Goal: Task Accomplishment & Management: Manage account settings

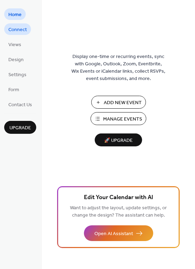
click at [14, 28] on span "Connect" at bounding box center [17, 29] width 19 height 7
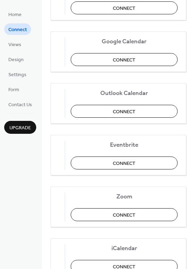
scroll to position [116, 0]
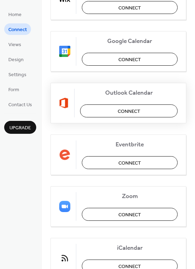
click at [150, 113] on button "Connect" at bounding box center [129, 110] width 98 height 13
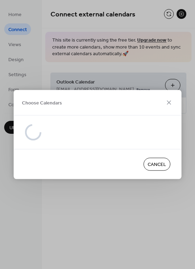
scroll to position [0, 0]
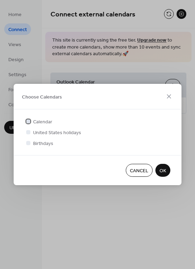
click at [29, 123] on div at bounding box center [28, 121] width 7 height 7
click at [161, 170] on span "OK" at bounding box center [163, 170] width 7 height 7
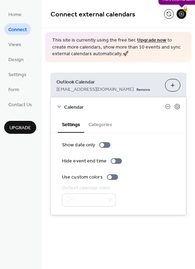
click at [183, 14] on div "🔒" at bounding box center [182, 14] width 10 height 10
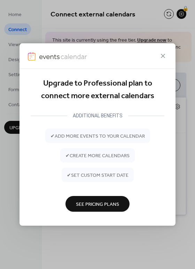
click at [108, 210] on button "See Pricing Plans" at bounding box center [98, 204] width 64 height 16
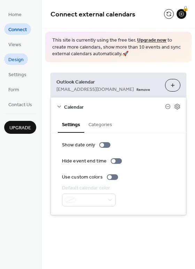
click at [21, 61] on span "Design" at bounding box center [15, 59] width 15 height 7
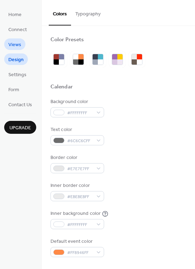
click at [22, 44] on link "Views" at bounding box center [14, 44] width 21 height 12
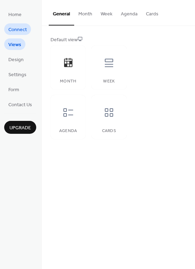
click at [21, 26] on span "Connect" at bounding box center [17, 29] width 19 height 7
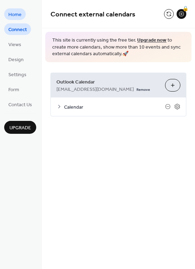
click at [20, 16] on span "Home" at bounding box center [14, 14] width 13 height 7
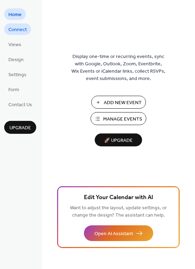
click at [25, 32] on span "Connect" at bounding box center [17, 29] width 19 height 7
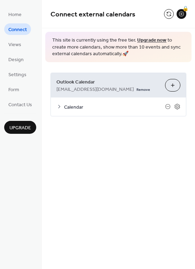
click at [59, 108] on icon at bounding box center [60, 107] width 6 height 6
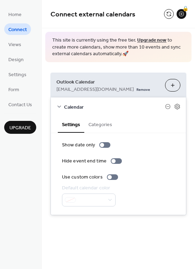
click at [99, 124] on button "Categories" at bounding box center [100, 124] width 32 height 16
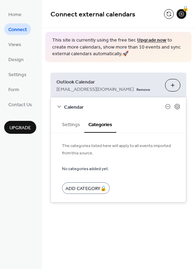
click at [70, 128] on button "Settings" at bounding box center [71, 124] width 27 height 16
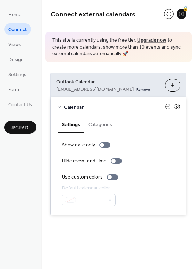
click at [179, 109] on icon at bounding box center [178, 106] width 6 height 6
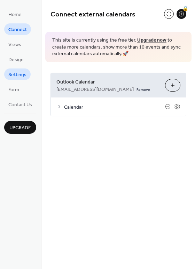
click at [16, 78] on span "Settings" at bounding box center [17, 74] width 18 height 7
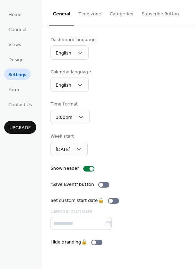
click at [123, 9] on button "Categories" at bounding box center [122, 12] width 32 height 25
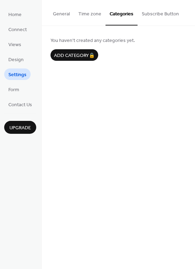
click at [91, 12] on button "Time zone" at bounding box center [89, 12] width 31 height 25
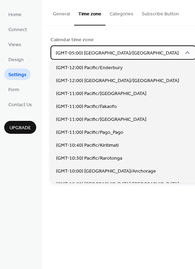
click at [97, 55] on span "(GMT-05:00) [GEOGRAPHIC_DATA]/[GEOGRAPHIC_DATA]" at bounding box center [117, 53] width 123 height 9
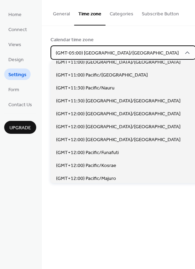
scroll to position [3081, 0]
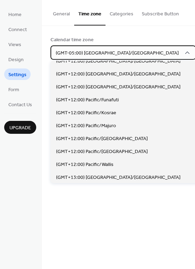
click at [84, 50] on span "(GMT-05:00) [GEOGRAPHIC_DATA]/[GEOGRAPHIC_DATA]" at bounding box center [117, 53] width 123 height 9
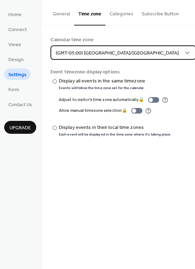
click at [124, 52] on div "(GMT-05:00) [GEOGRAPHIC_DATA]/[GEOGRAPHIC_DATA]" at bounding box center [124, 52] width 146 height 14
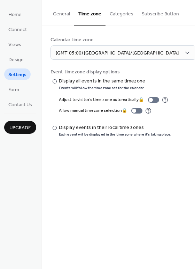
click at [156, 39] on div "Calendar time zone" at bounding box center [118, 39] width 135 height 7
click at [23, 60] on span "Design" at bounding box center [15, 59] width 15 height 7
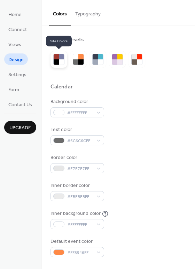
click at [58, 60] on div at bounding box center [56, 61] width 5 height 5
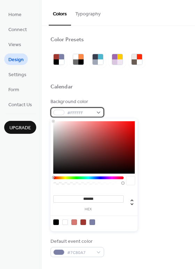
click at [85, 114] on span "#FFFFFF" at bounding box center [80, 112] width 26 height 7
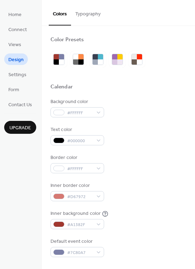
click at [128, 91] on div "Calendar" at bounding box center [119, 87] width 136 height 9
click at [27, 23] on ul "Home Connect Views Design Settings Form Contact Us" at bounding box center [20, 59] width 32 height 102
click at [25, 28] on span "Connect" at bounding box center [17, 29] width 19 height 7
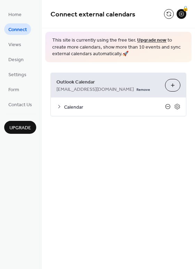
click at [169, 107] on icon at bounding box center [168, 107] width 6 height 6
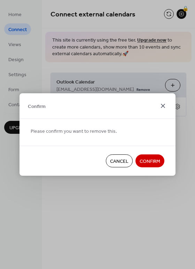
click at [164, 105] on icon at bounding box center [163, 106] width 4 height 4
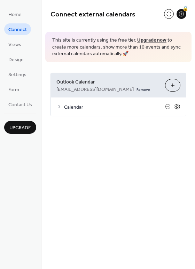
click at [177, 105] on icon at bounding box center [178, 106] width 6 height 6
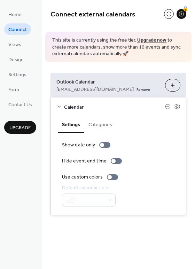
click at [104, 122] on button "Categories" at bounding box center [100, 124] width 32 height 16
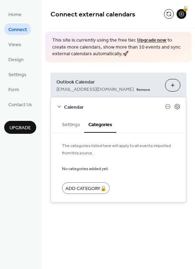
click at [140, 218] on div "Connect external calendars 🔒 This site is currently using the free tier. Upgrad…" at bounding box center [119, 111] width 154 height 223
click at [60, 107] on icon at bounding box center [60, 107] width 6 height 6
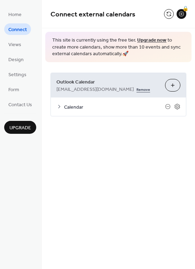
click at [137, 89] on link "Remove" at bounding box center [144, 88] width 14 height 7
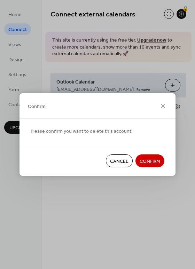
click at [148, 163] on span "Confirm" at bounding box center [150, 161] width 21 height 7
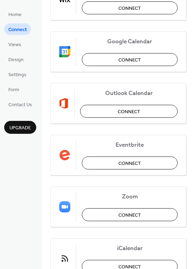
scroll to position [116, 0]
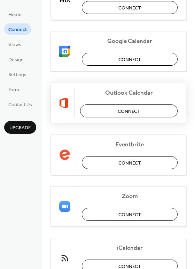
click at [131, 108] on span "Connect" at bounding box center [129, 111] width 23 height 7
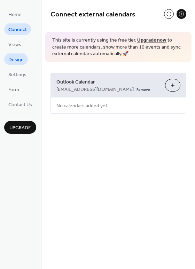
scroll to position [0, 0]
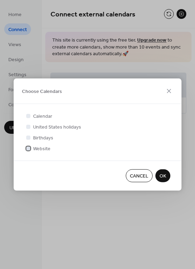
click at [32, 149] on label "Website" at bounding box center [38, 148] width 26 height 7
click at [164, 175] on span "OK" at bounding box center [163, 175] width 7 height 7
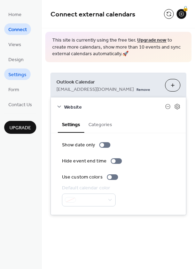
click at [21, 76] on span "Settings" at bounding box center [17, 74] width 18 height 7
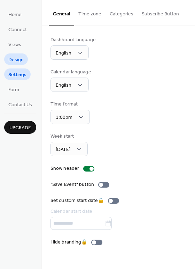
click at [17, 58] on span "Design" at bounding box center [15, 59] width 15 height 7
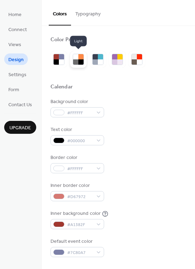
click at [78, 60] on div at bounding box center [75, 61] width 5 height 5
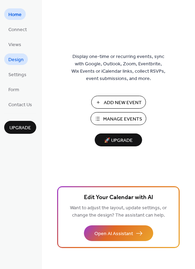
click at [9, 59] on span "Design" at bounding box center [15, 59] width 15 height 7
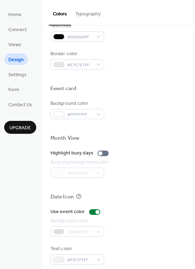
scroll to position [298, 0]
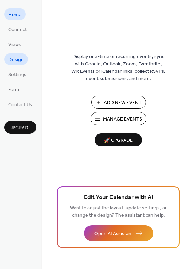
click at [19, 61] on span "Design" at bounding box center [15, 59] width 15 height 7
click at [24, 30] on span "Connect" at bounding box center [17, 29] width 19 height 7
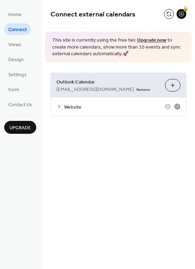
click at [176, 105] on icon at bounding box center [178, 106] width 6 height 6
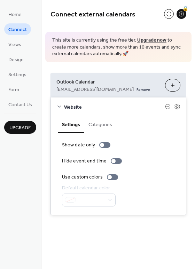
click at [97, 123] on button "Categories" at bounding box center [100, 124] width 32 height 16
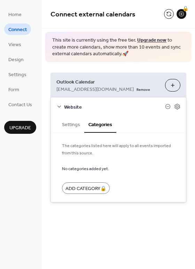
click at [57, 103] on div "Website" at bounding box center [118, 106] width 135 height 19
click at [20, 77] on span "Settings" at bounding box center [17, 74] width 18 height 7
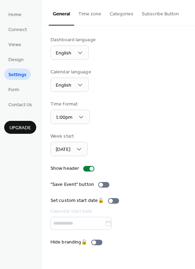
click at [93, 16] on button "Time zone" at bounding box center [89, 12] width 31 height 25
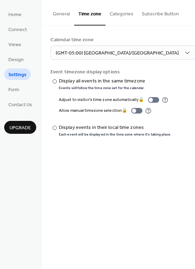
click at [65, 14] on button "General" at bounding box center [61, 12] width 25 height 25
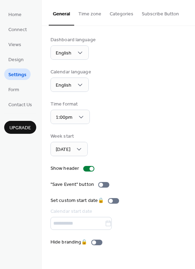
click at [138, 16] on button "Subscribe Button" at bounding box center [161, 12] width 46 height 25
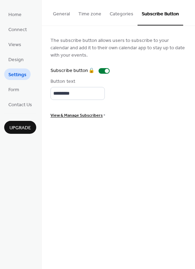
click at [114, 16] on button "Categories" at bounding box center [122, 12] width 32 height 25
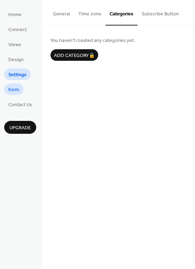
click at [19, 89] on span "Form" at bounding box center [13, 89] width 11 height 7
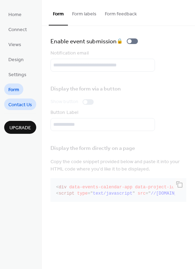
click at [24, 103] on span "Contact Us" at bounding box center [20, 104] width 24 height 7
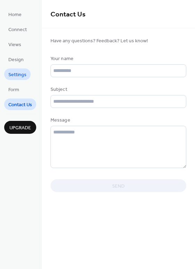
click at [22, 71] on span "Settings" at bounding box center [17, 74] width 18 height 7
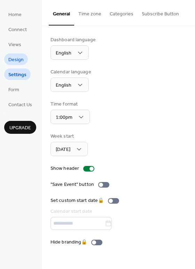
click at [17, 56] on span "Design" at bounding box center [15, 59] width 15 height 7
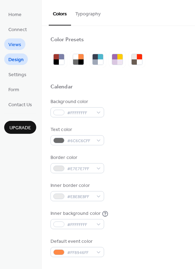
click at [20, 44] on span "Views" at bounding box center [14, 44] width 13 height 7
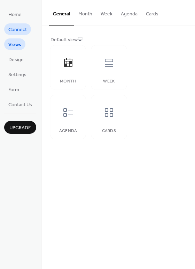
click at [19, 28] on span "Connect" at bounding box center [17, 29] width 19 height 7
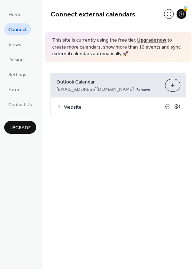
click at [180, 107] on icon at bounding box center [177, 107] width 5 height 6
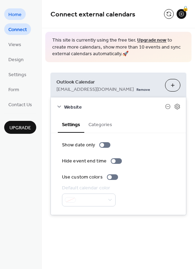
click at [16, 14] on span "Home" at bounding box center [14, 14] width 13 height 7
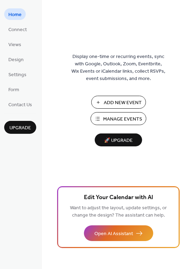
click at [118, 140] on span "🚀 Upgrade" at bounding box center [118, 140] width 39 height 9
